Goal: Find specific page/section: Find specific page/section

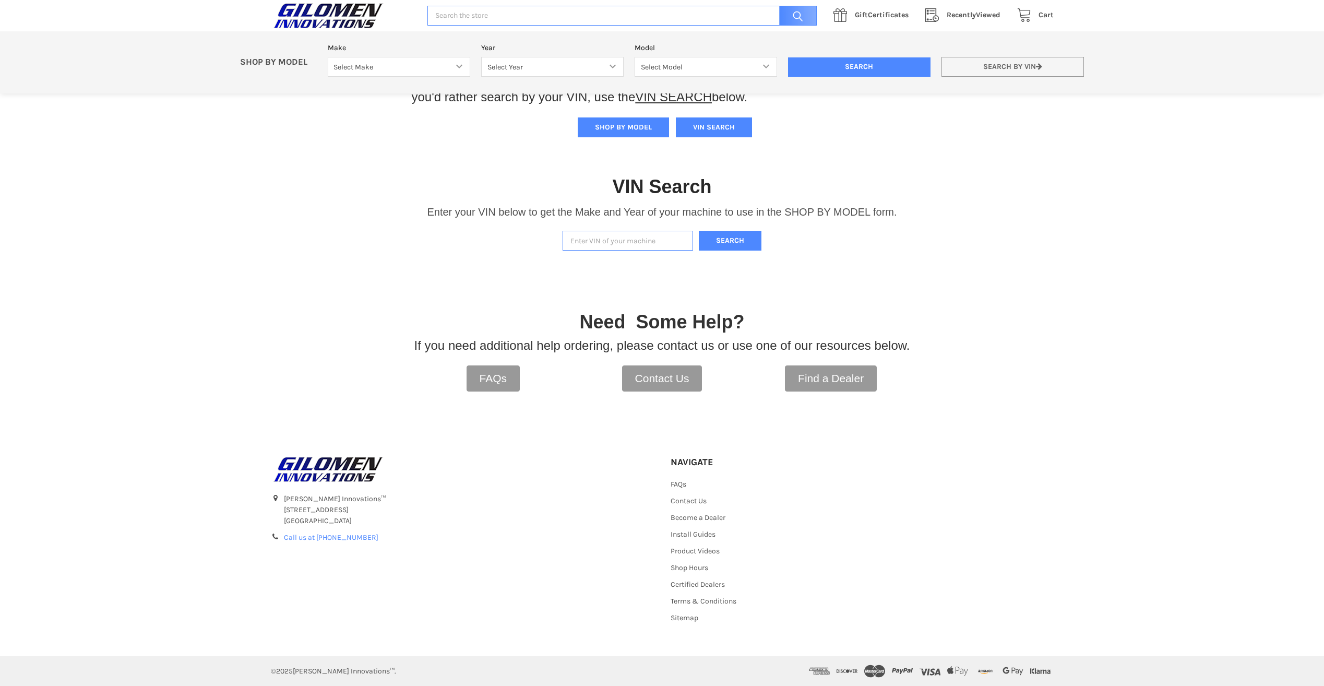
drag, startPoint x: 0, startPoint y: 0, endPoint x: 1033, endPoint y: 65, distance: 1035.4
click at [1033, 65] on link "Search by VIN" at bounding box center [1013, 67] width 142 height 20
click at [599, 244] on input "Enter VIN of your machine" at bounding box center [628, 241] width 130 height 20
paste input "[US_VEHICLE_IDENTIFICATION_NUMBER]"
type input "[US_VEHICLE_IDENTIFICATION_NUMBER]"
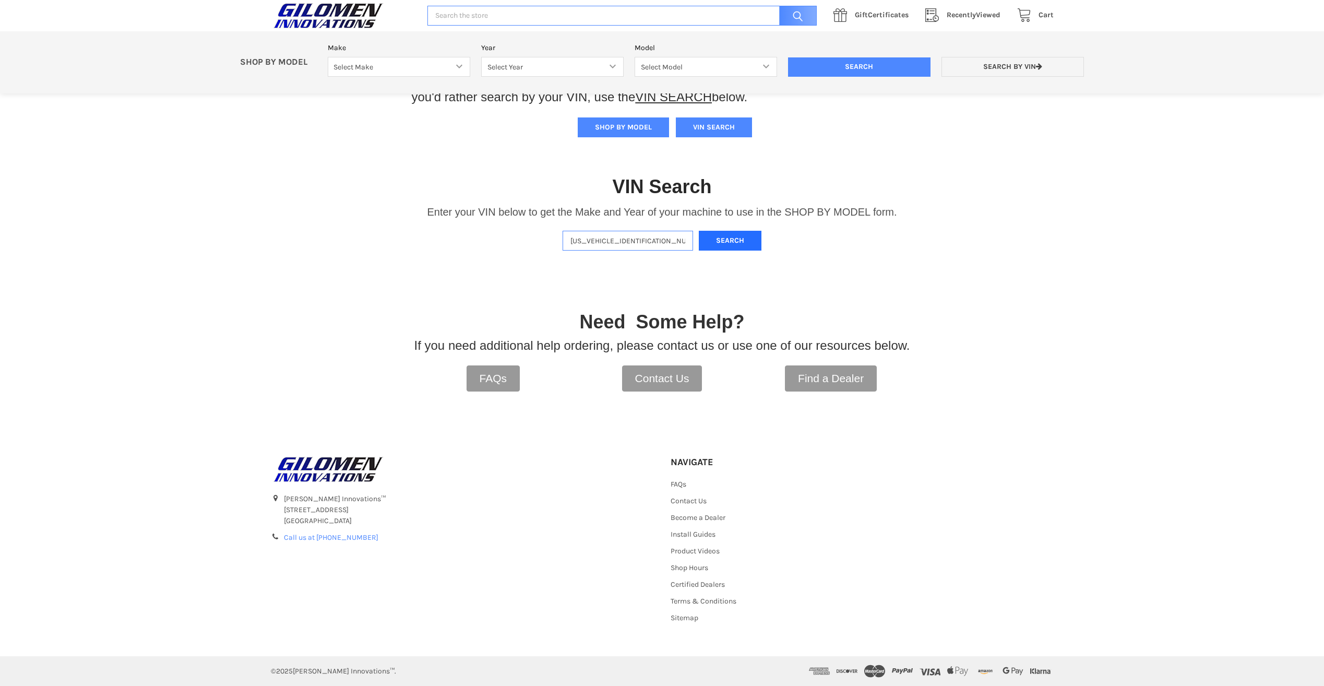
click at [744, 238] on button "Search" at bounding box center [730, 241] width 63 height 20
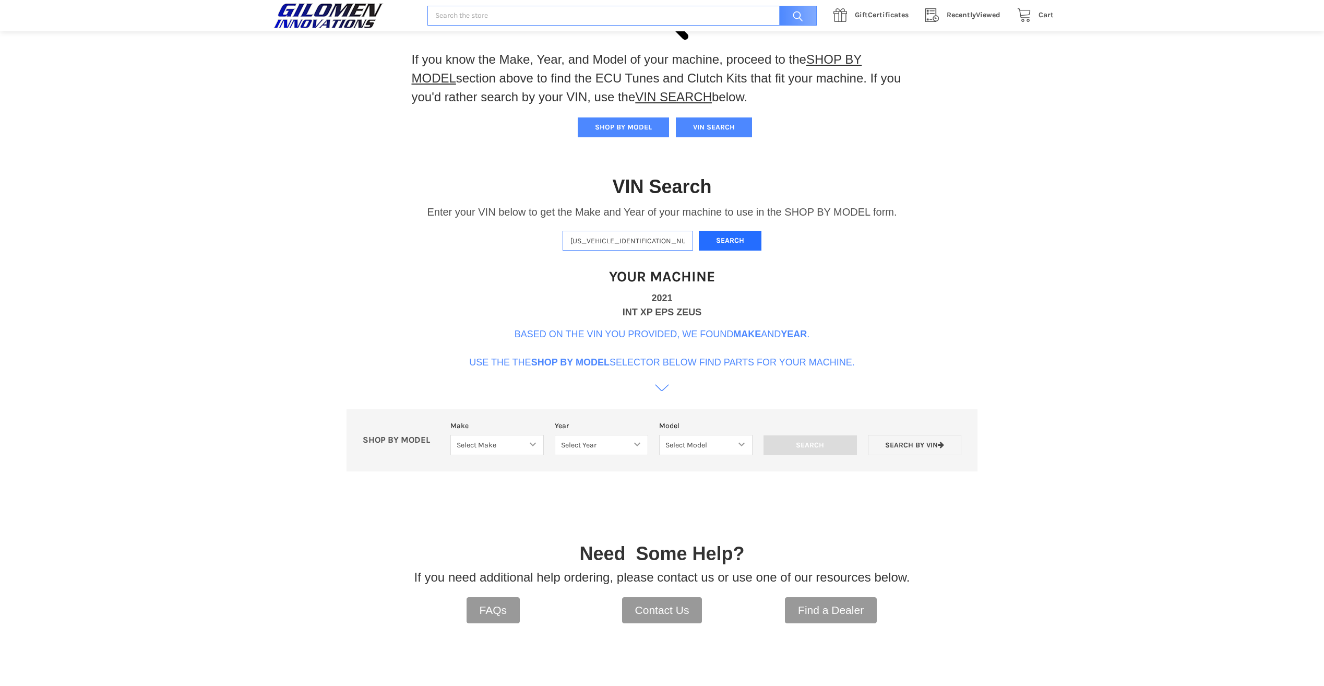
scroll to position [319, 0]
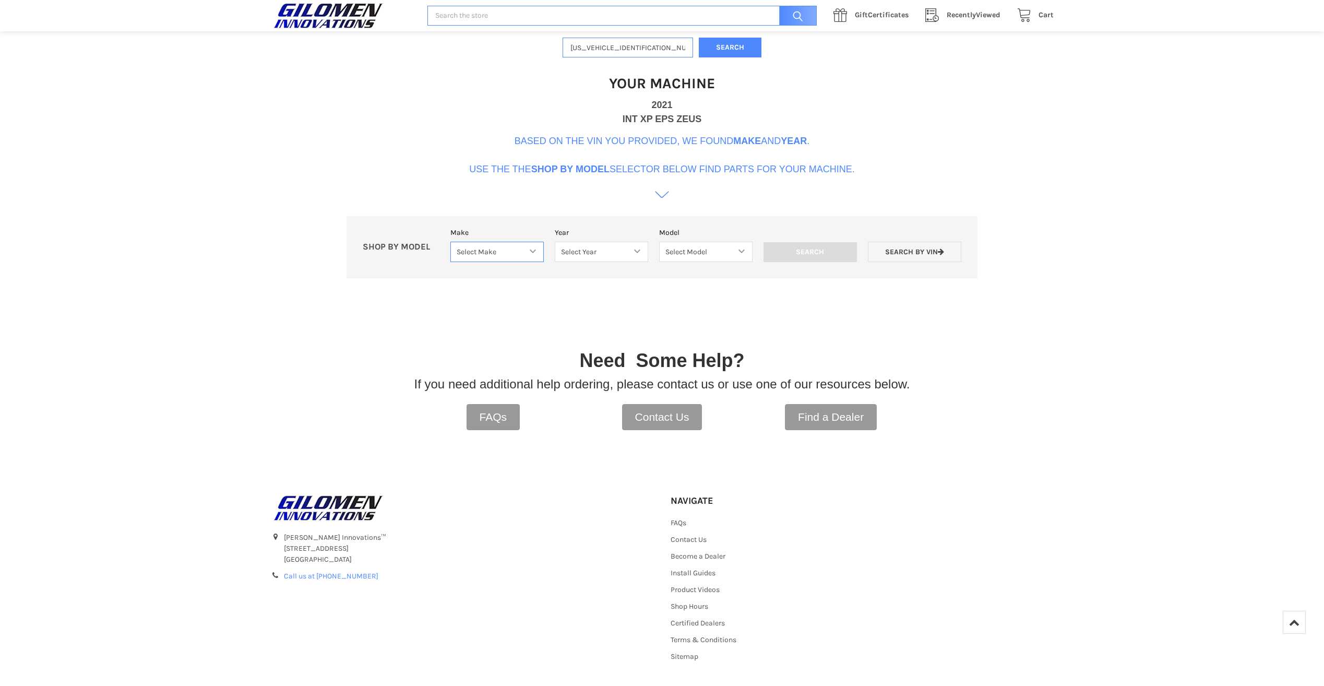
click at [531, 252] on select "Select Make Bobcat UTV Gravely UTV ACE 900 RANGER 570 Ranger 700 / 800 RANGER 9…" at bounding box center [496, 252] width 93 height 20
select select "330"
click at [450, 242] on select "Select Make Bobcat UTV Gravely UTV ACE 900 RANGER 570 Ranger 700 / 800 RANGER 9…" at bounding box center [496, 252] width 93 height 20
click at [640, 250] on select "Select Year [DATE] 2018 2019 2020 2021 2022 2023 2024 2025 2026" at bounding box center [601, 252] width 93 height 20
select select "408"
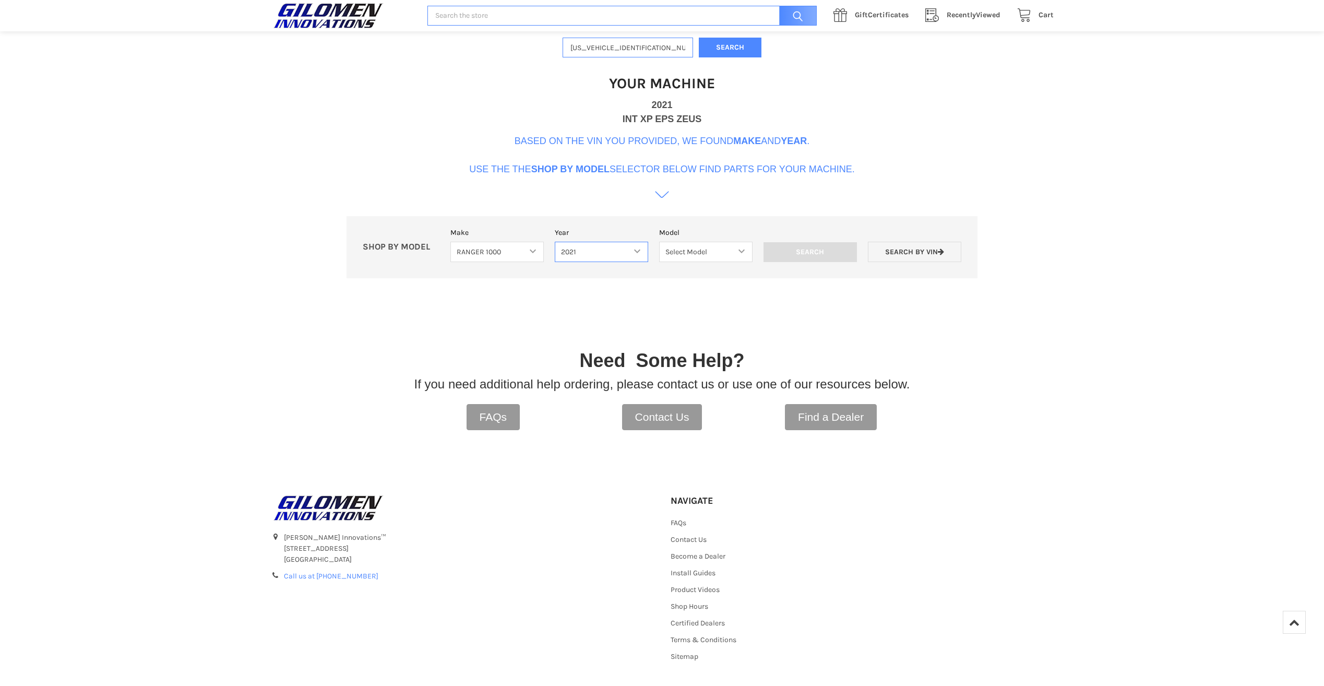
click at [555, 242] on select "Select Year [DATE] 2018 2019 2020 2021 2022 2023 2024 2025 2026" at bounding box center [601, 252] width 93 height 20
click at [753, 251] on select "Select Model Ranger 1000 Basic 61 HP SOHC Ranger 1000 Crew Basic 61 HP SOHC Ran…" at bounding box center [706, 252] width 112 height 20
select select "411"
click at [650, 242] on select "Select Model Ranger 1000 Basic 61 HP SOHC Ranger 1000 Crew Basic 61 HP SOHC Ran…" at bounding box center [706, 252] width 112 height 20
click at [831, 249] on input "Search" at bounding box center [829, 252] width 112 height 20
